Goal: Entertainment & Leisure: Browse casually

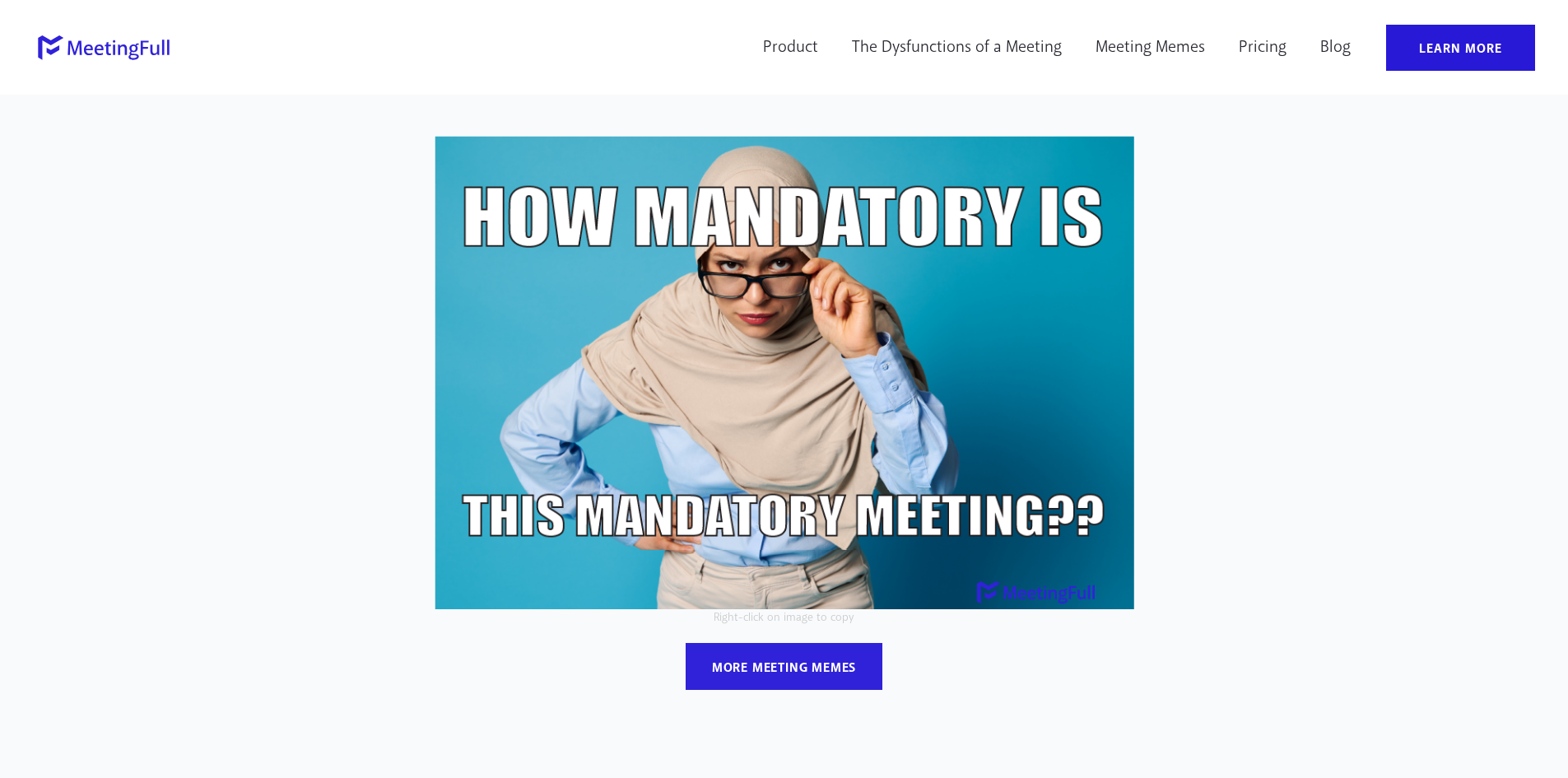
drag, startPoint x: 1182, startPoint y: 598, endPoint x: 466, endPoint y: 334, distance: 763.1
click at [466, 334] on div "Right-click on image to copy more meeting memes" at bounding box center [784, 449] width 972 height 642
drag, startPoint x: 400, startPoint y: 161, endPoint x: 1190, endPoint y: 206, distance: 791.3
click at [1189, 206] on div "Right-click on image to copy more meeting memes" at bounding box center [784, 449] width 972 height 642
click at [1192, 179] on div "Right-click on image to copy more meeting memes" at bounding box center [784, 449] width 972 height 642
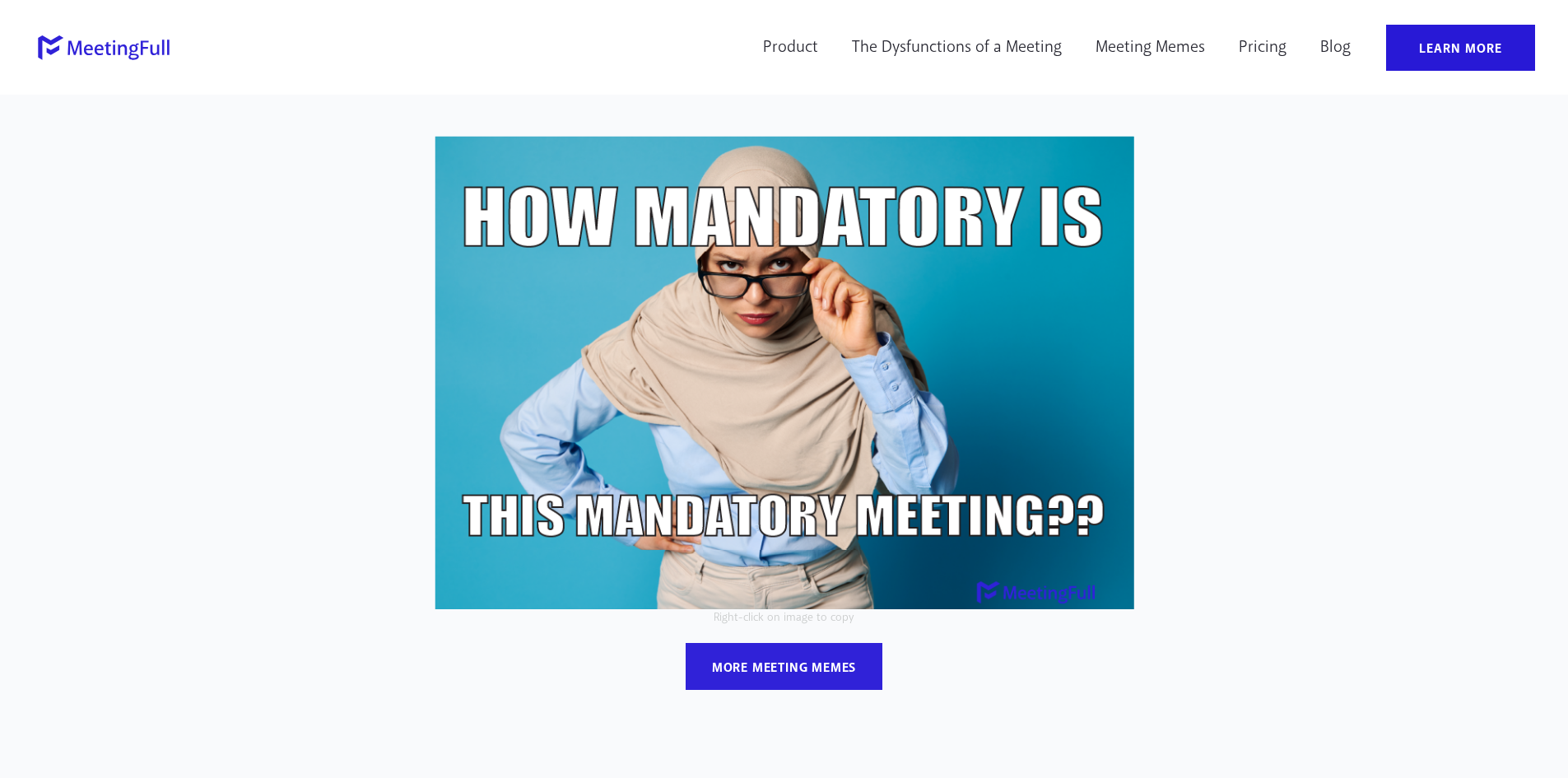
drag, startPoint x: 1192, startPoint y: 179, endPoint x: 1162, endPoint y: 153, distance: 39.7
click at [1163, 154] on div "Right-click on image to copy more meeting memes" at bounding box center [784, 449] width 972 height 642
drag, startPoint x: 1121, startPoint y: 139, endPoint x: 1140, endPoint y: 544, distance: 405.4
click at [1137, 543] on div "Right-click on image to copy more meeting memes" at bounding box center [784, 449] width 972 height 642
drag, startPoint x: 1145, startPoint y: 591, endPoint x: 448, endPoint y: 586, distance: 697.0
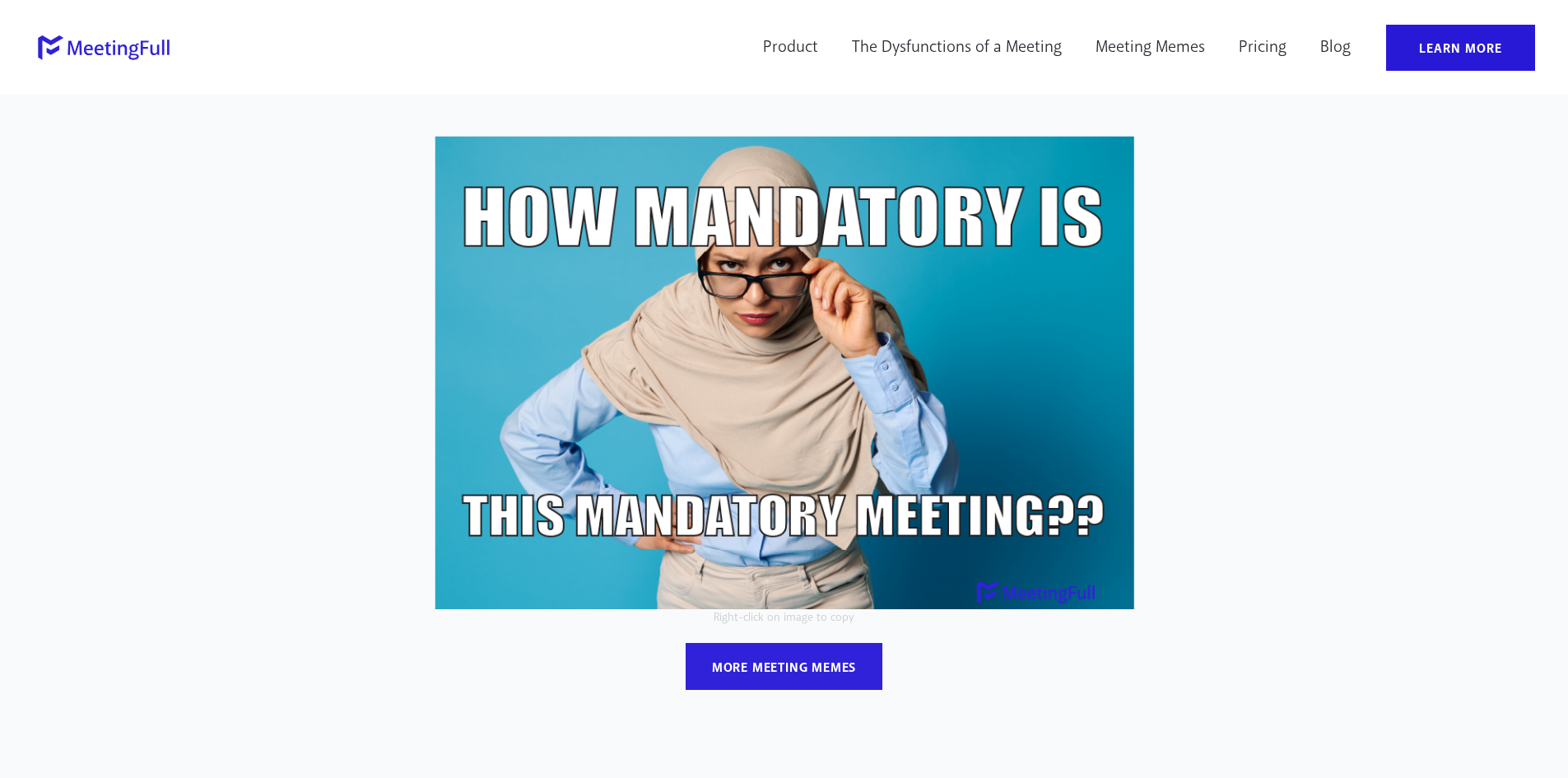
click at [448, 586] on div "Right-click on image to copy more meeting memes" at bounding box center [784, 449] width 972 height 642
click at [700, 514] on img at bounding box center [784, 373] width 700 height 474
drag, startPoint x: 1181, startPoint y: 555, endPoint x: 653, endPoint y: 636, distance: 534.2
click at [545, 580] on div "Right-click on image to copy more meeting memes" at bounding box center [784, 449] width 972 height 642
drag, startPoint x: 719, startPoint y: 661, endPoint x: 794, endPoint y: 685, distance: 78.7
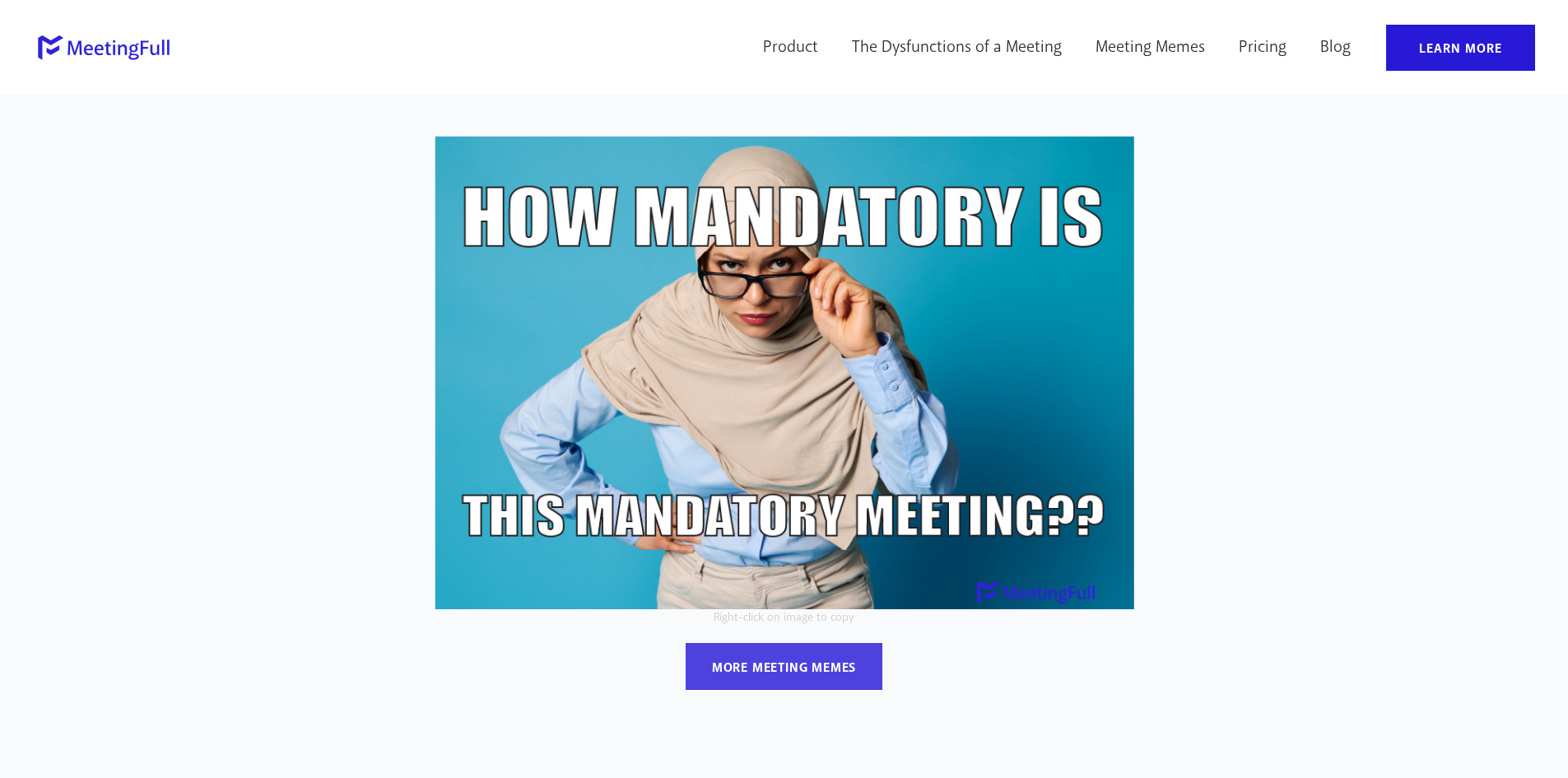
click at [721, 661] on div "more meeting memes" at bounding box center [784, 668] width 144 height 18
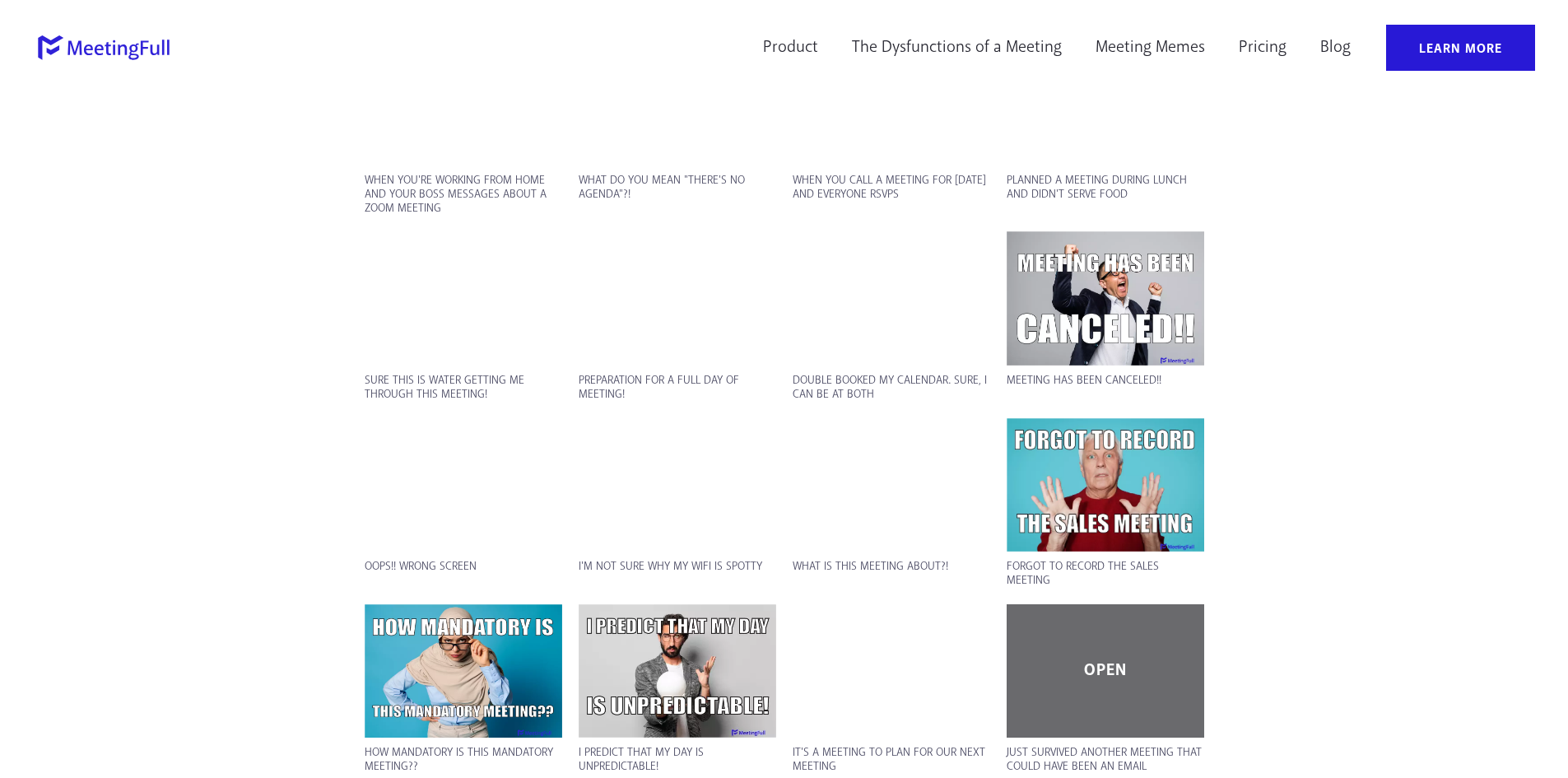
scroll to position [2292, 0]
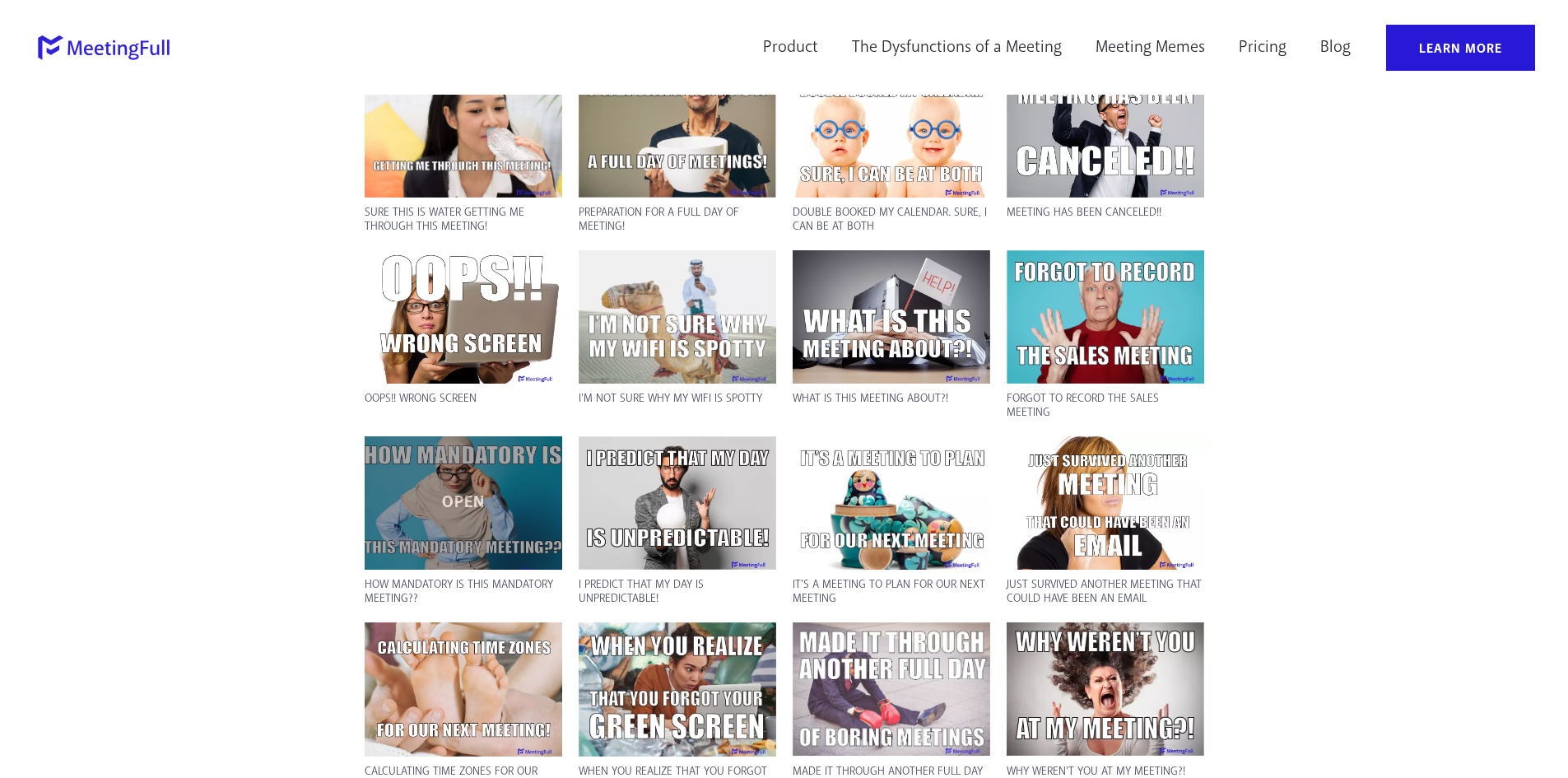
click at [482, 534] on div "OPEN" at bounding box center [463, 503] width 198 height 133
